Goal: Transaction & Acquisition: Obtain resource

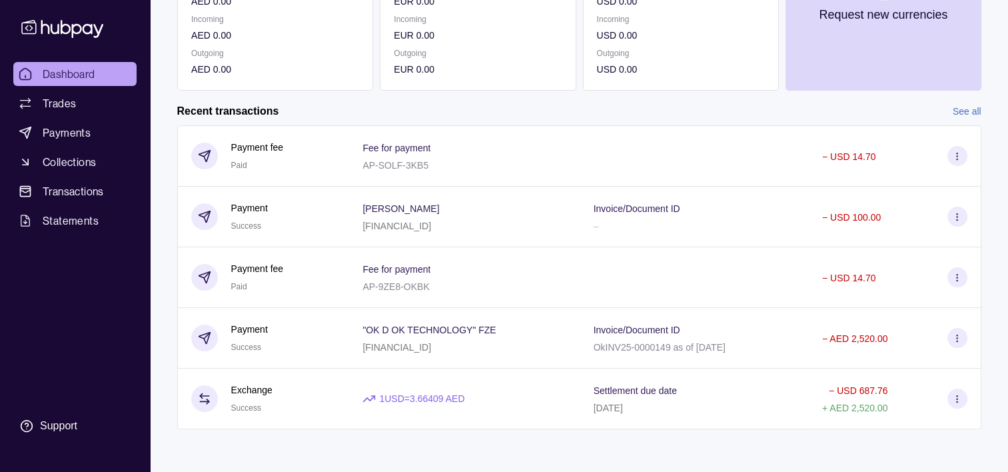
scroll to position [39, 0]
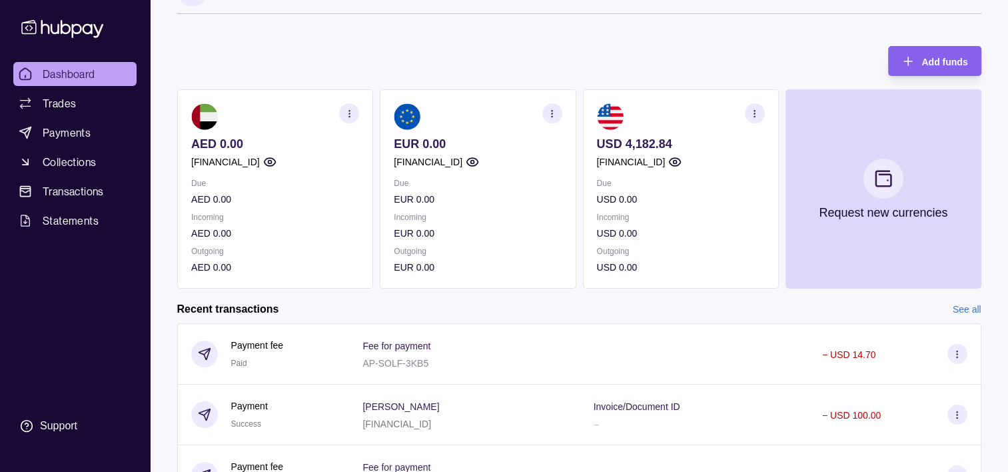
click at [348, 111] on icon "button" at bounding box center [349, 114] width 10 height 10
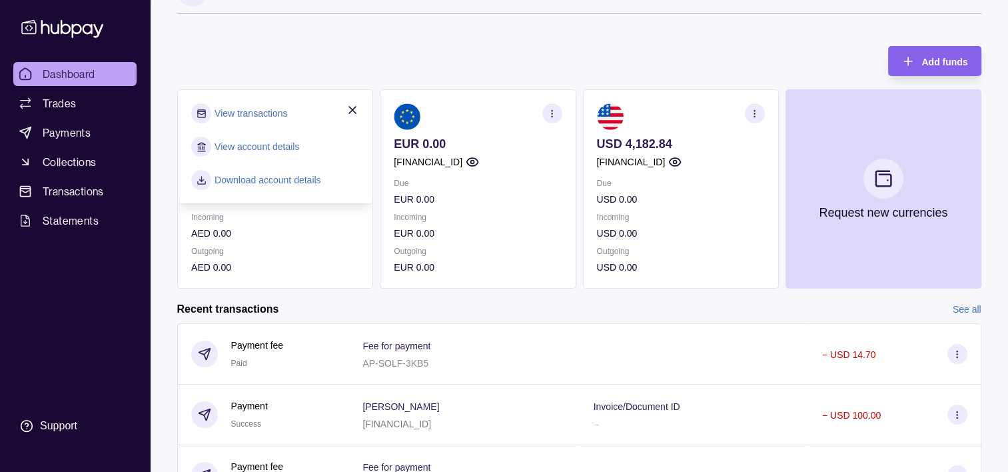
click at [263, 107] on link "View transactions" at bounding box center [251, 113] width 73 height 15
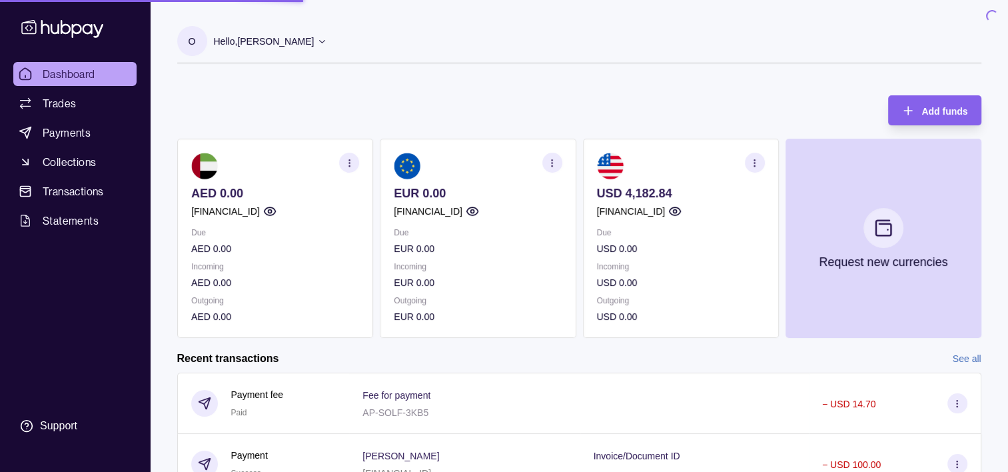
click at [75, 217] on span "Statements" at bounding box center [71, 221] width 56 height 16
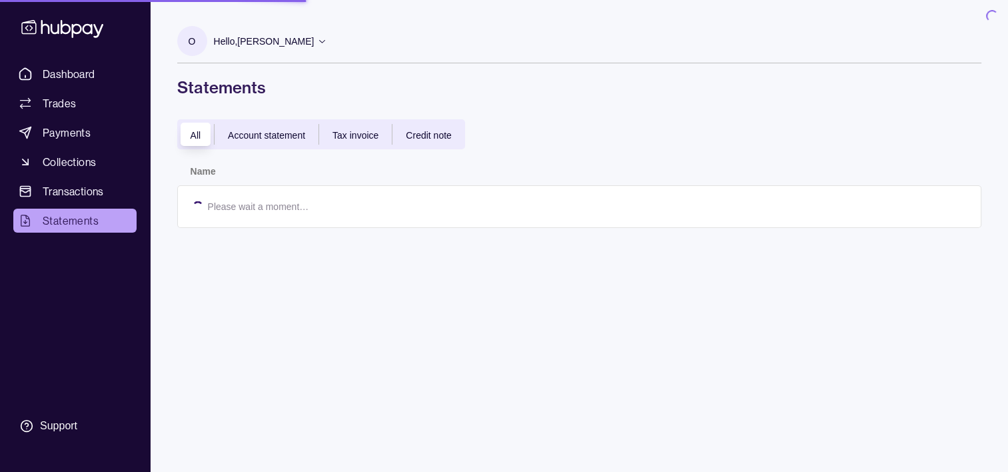
click at [64, 221] on span "Statements" at bounding box center [71, 221] width 56 height 16
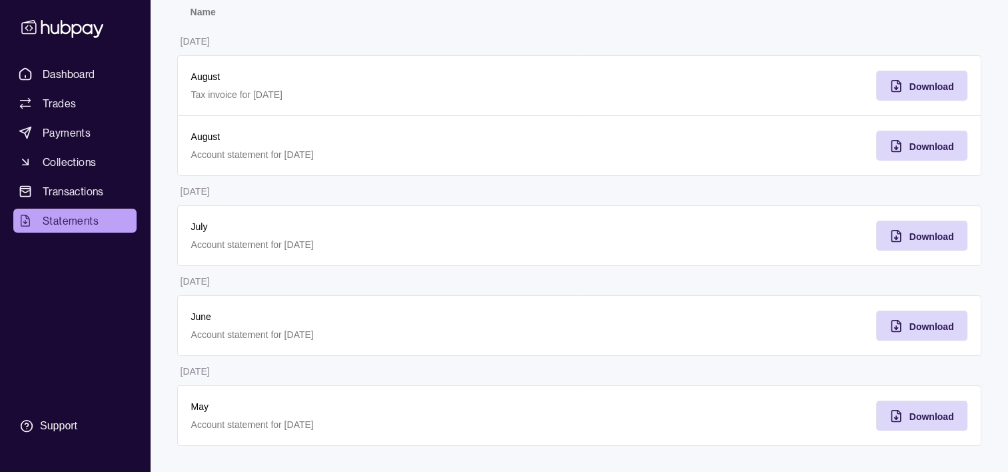
scroll to position [150, 0]
click at [951, 413] on span "Download" at bounding box center [931, 415] width 45 height 11
drag, startPoint x: 921, startPoint y: 326, endPoint x: 895, endPoint y: 330, distance: 26.3
click at [895, 330] on icon "button" at bounding box center [895, 324] width 13 height 13
click at [909, 232] on span "Download" at bounding box center [931, 236] width 45 height 11
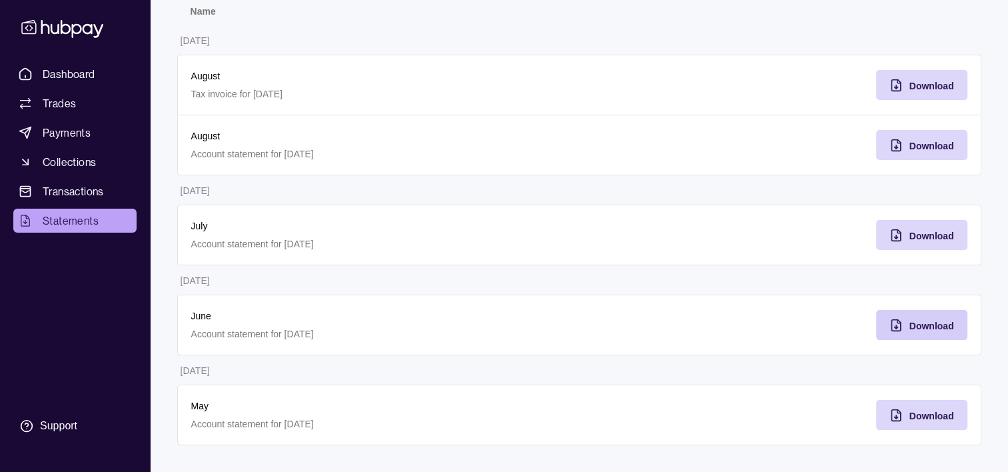
scroll to position [0, 0]
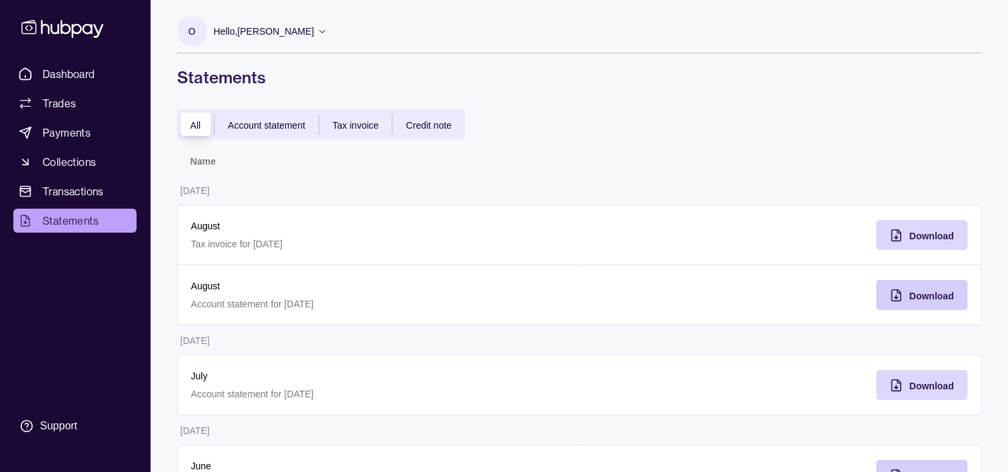
click at [941, 296] on span "Download" at bounding box center [931, 295] width 45 height 11
click at [933, 235] on span "Download" at bounding box center [931, 236] width 45 height 11
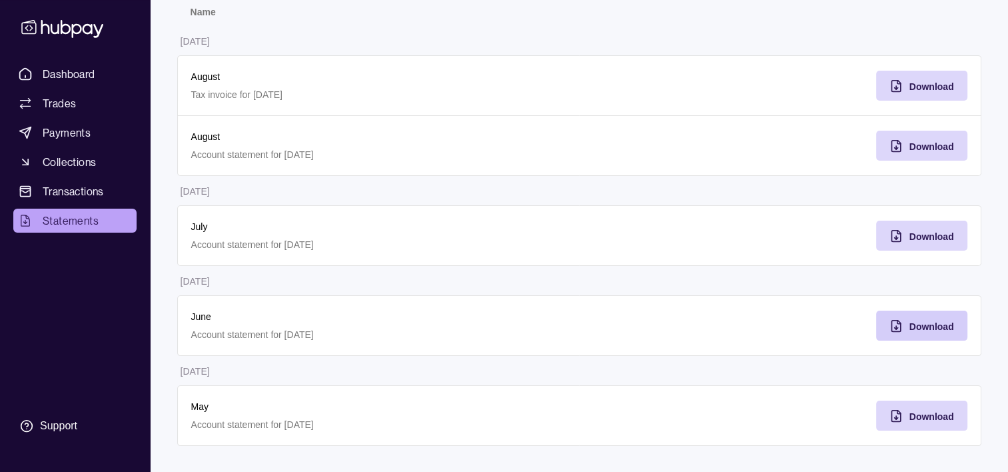
scroll to position [150, 0]
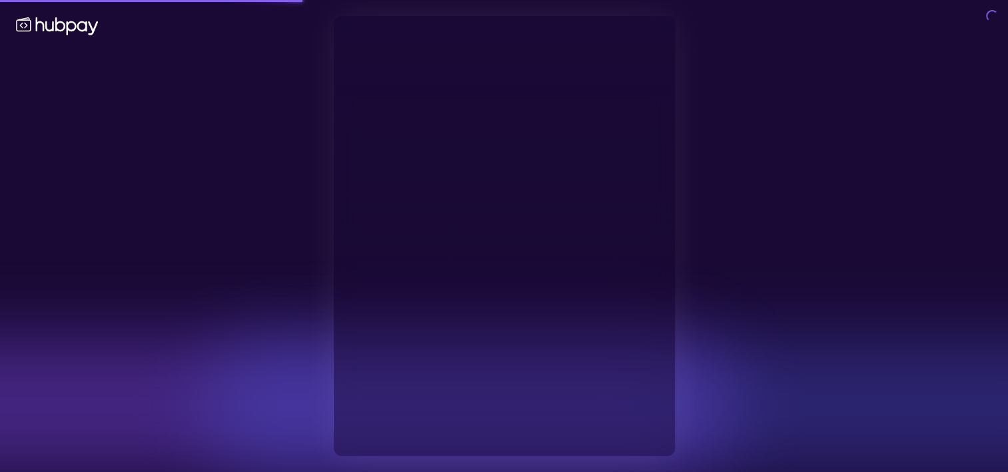
type input "**********"
